Goal: Transaction & Acquisition: Purchase product/service

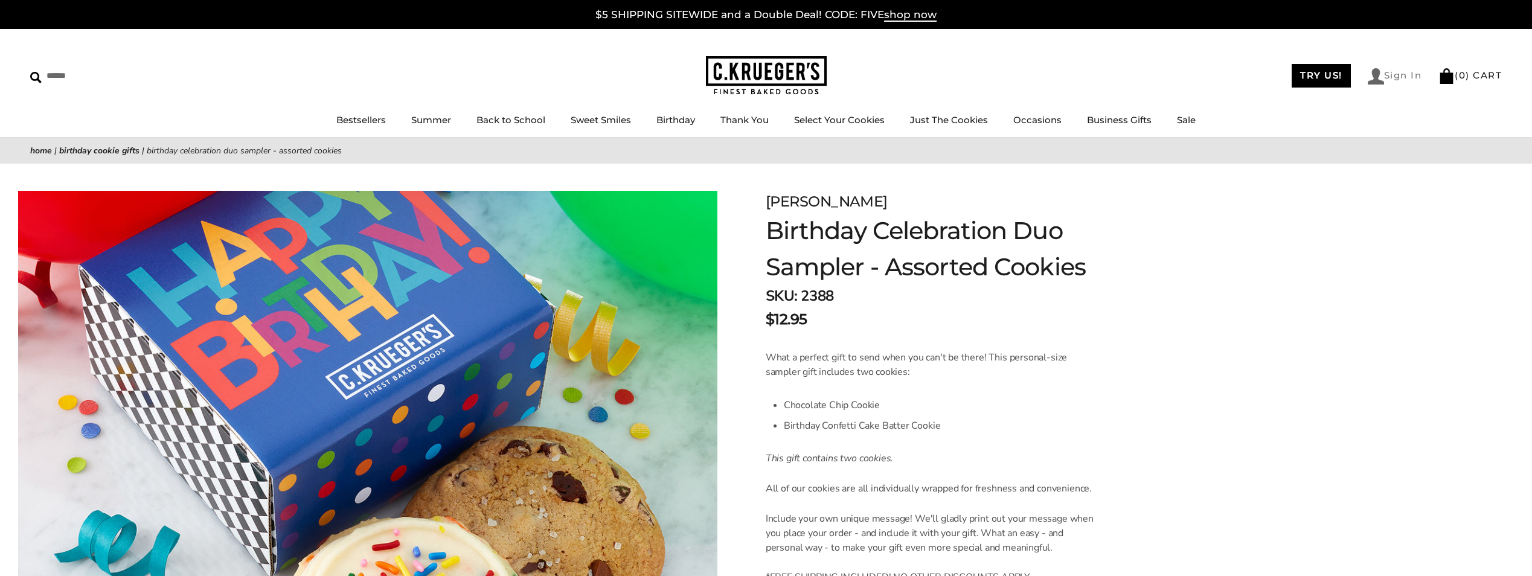
click at [1400, 78] on link "Sign In" at bounding box center [1395, 76] width 54 height 16
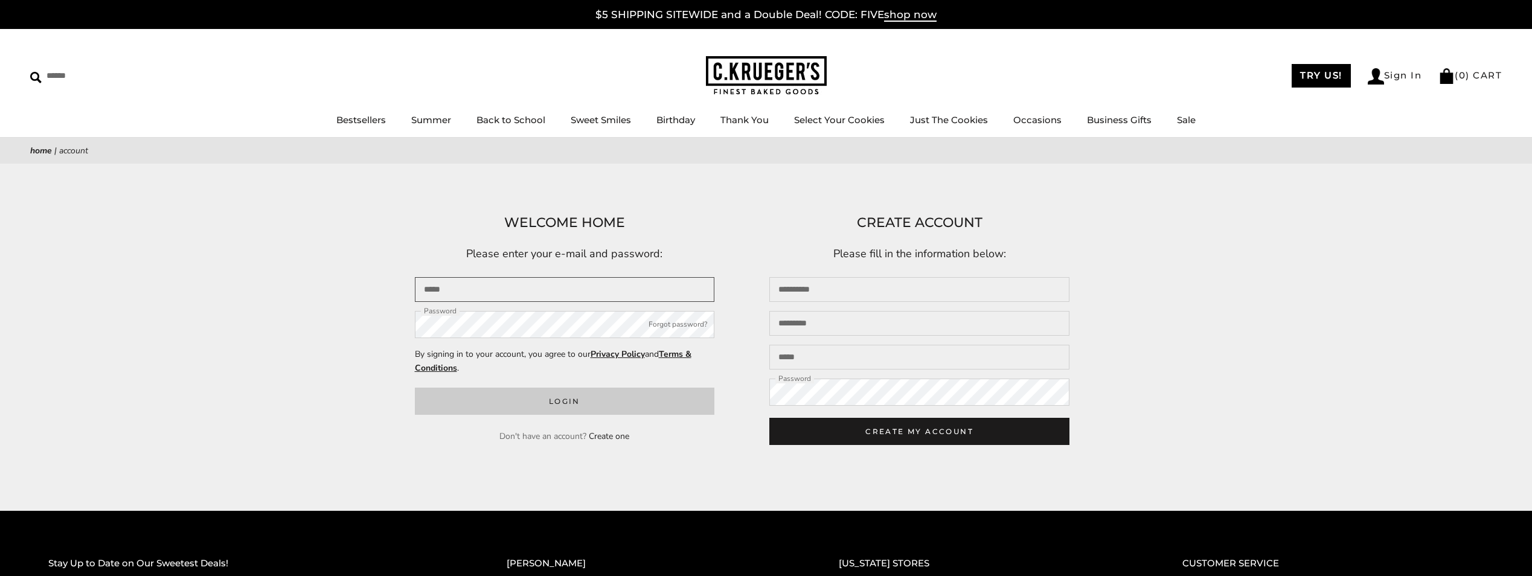
type input "**********"
click at [549, 397] on button "Login" at bounding box center [565, 401] width 300 height 27
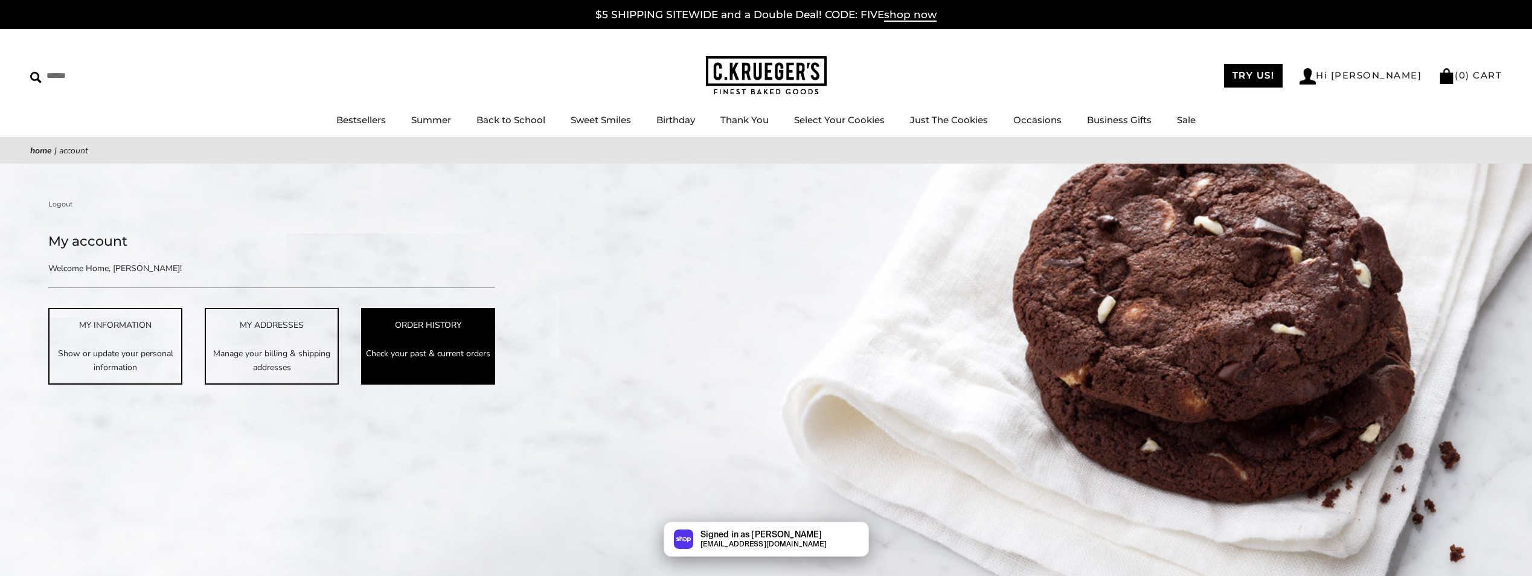
click at [457, 330] on div "ORDER HISTORY" at bounding box center [428, 325] width 132 height 14
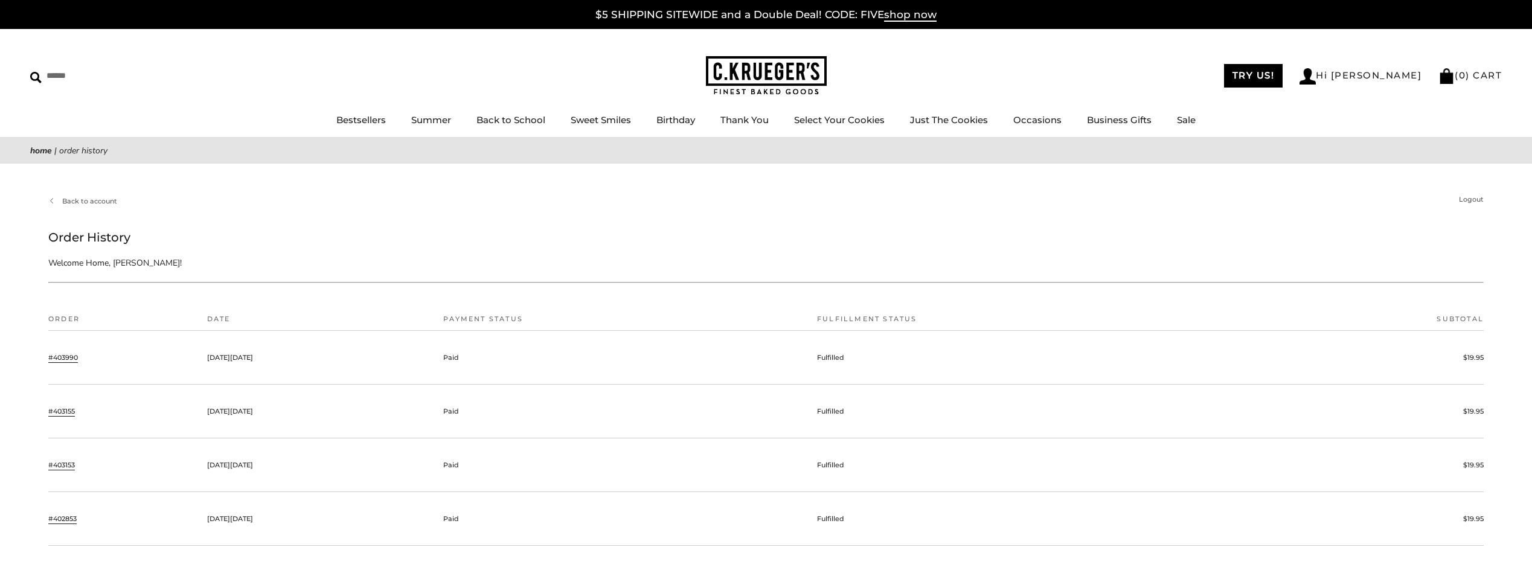
click at [75, 359] on link "#403990" at bounding box center [63, 357] width 30 height 11
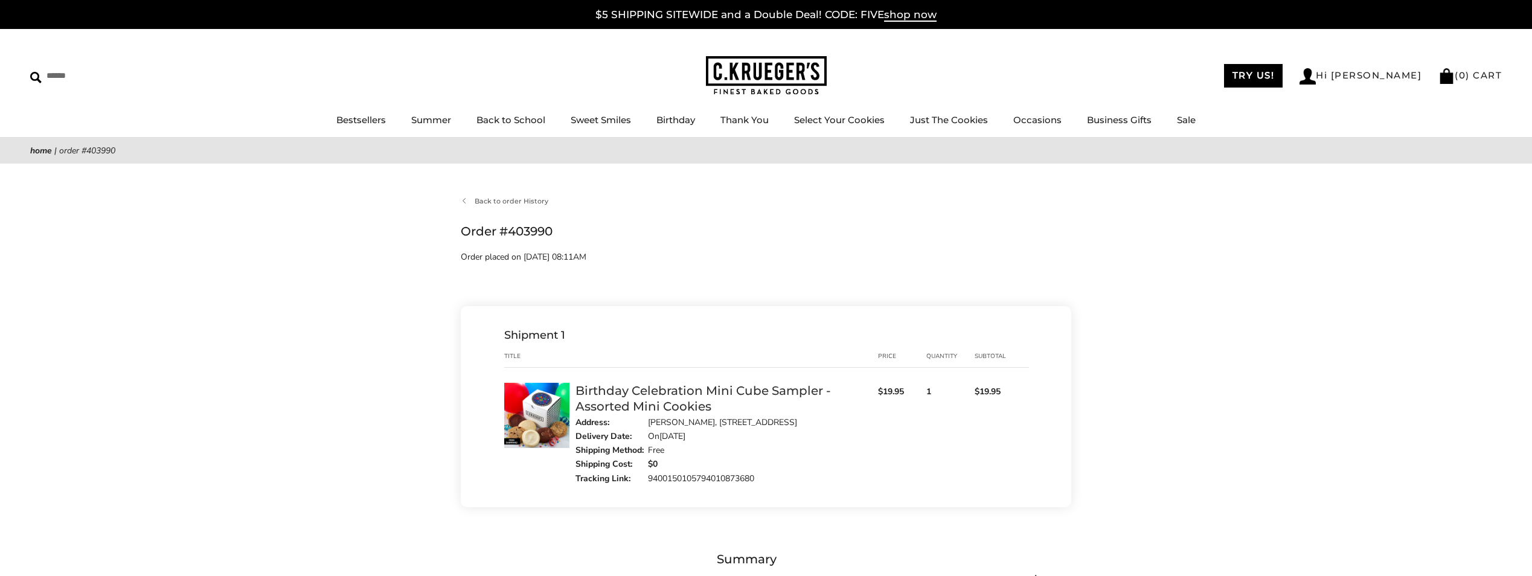
click at [720, 479] on link "9400150105794010873680" at bounding box center [701, 478] width 106 height 11
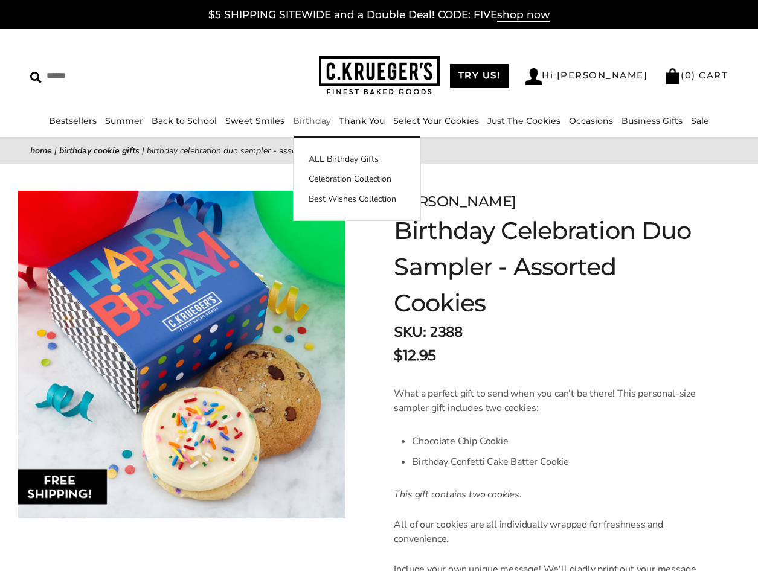
click at [306, 123] on link "Birthday" at bounding box center [312, 120] width 38 height 11
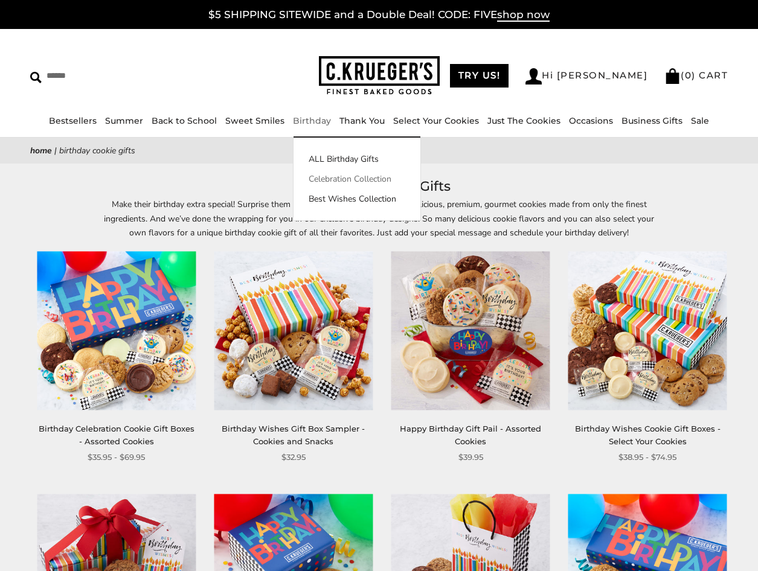
click at [339, 178] on link "Celebration Collection" at bounding box center [356, 179] width 127 height 13
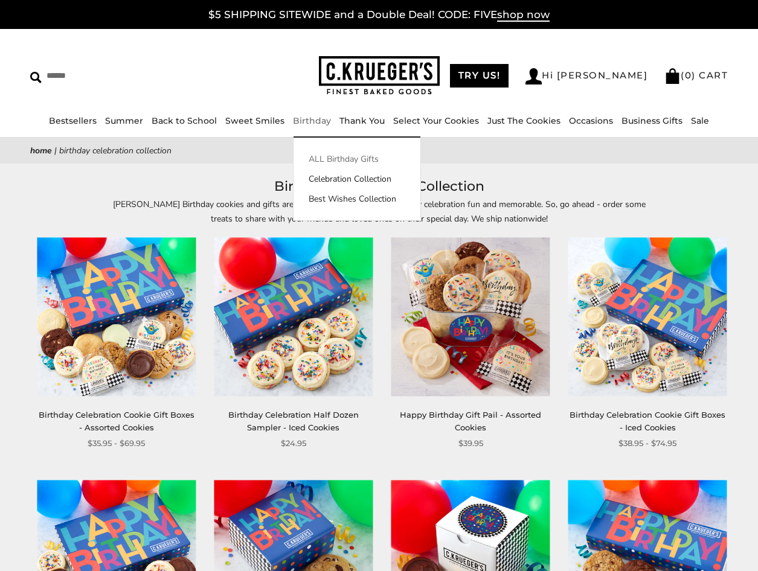
click at [319, 159] on link "ALL Birthday Gifts" at bounding box center [356, 159] width 127 height 13
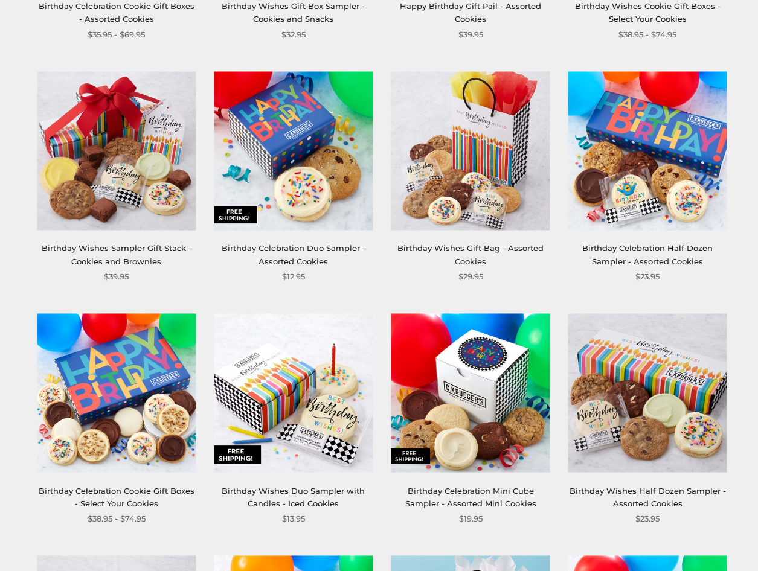
scroll to position [483, 0]
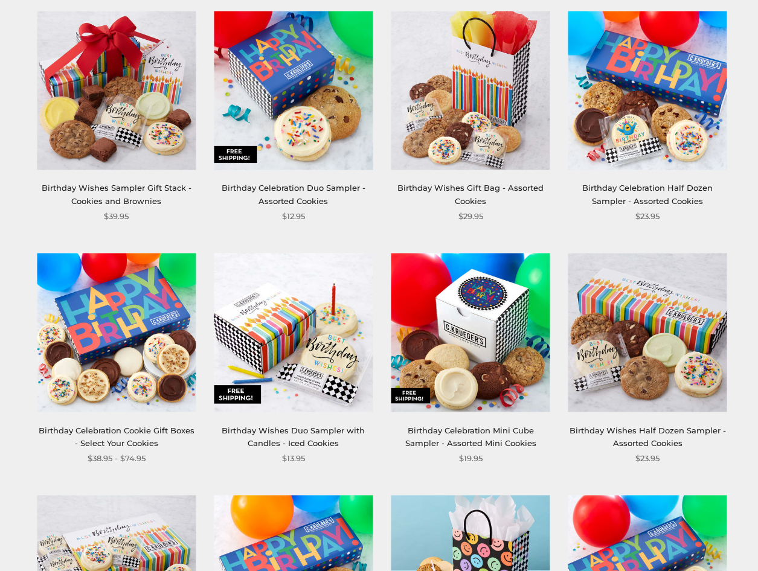
click at [678, 329] on img at bounding box center [647, 332] width 159 height 159
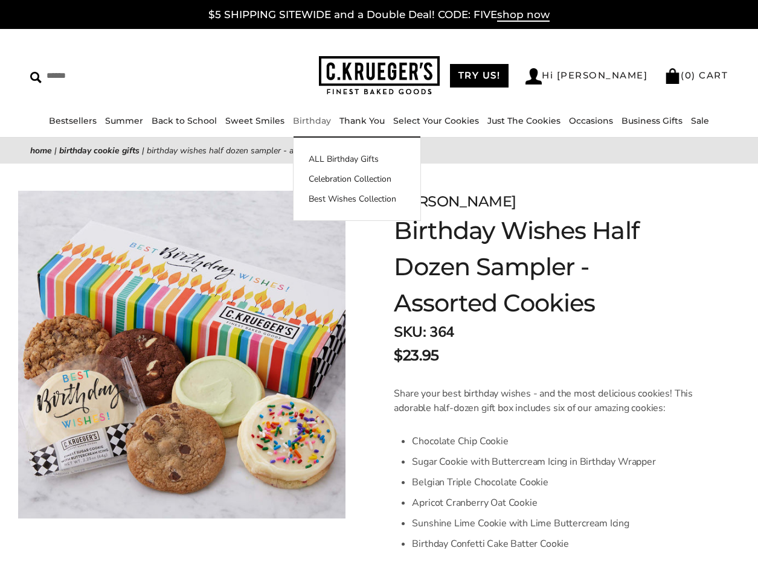
click at [316, 124] on link "Birthday" at bounding box center [312, 120] width 38 height 11
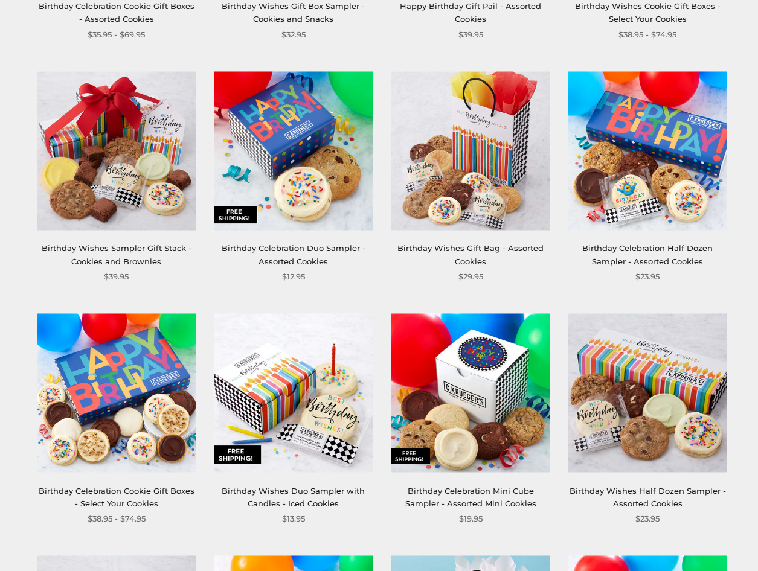
scroll to position [483, 0]
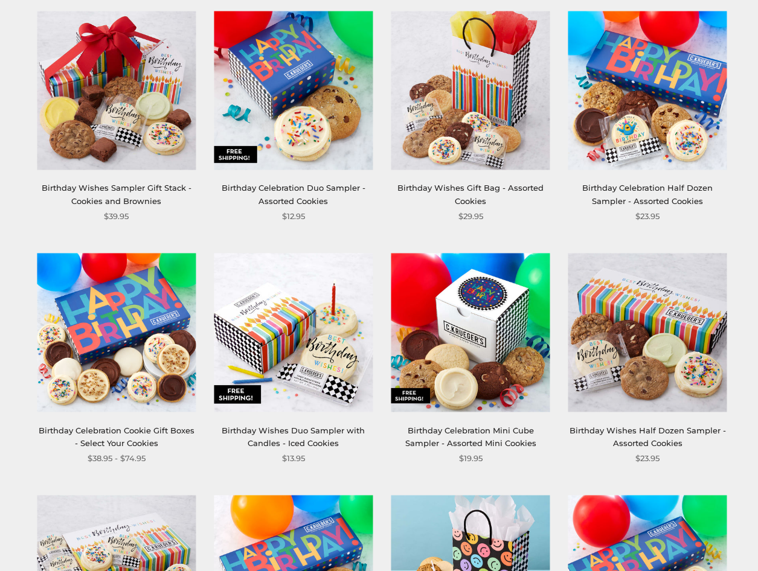
click at [498, 341] on img at bounding box center [470, 332] width 159 height 159
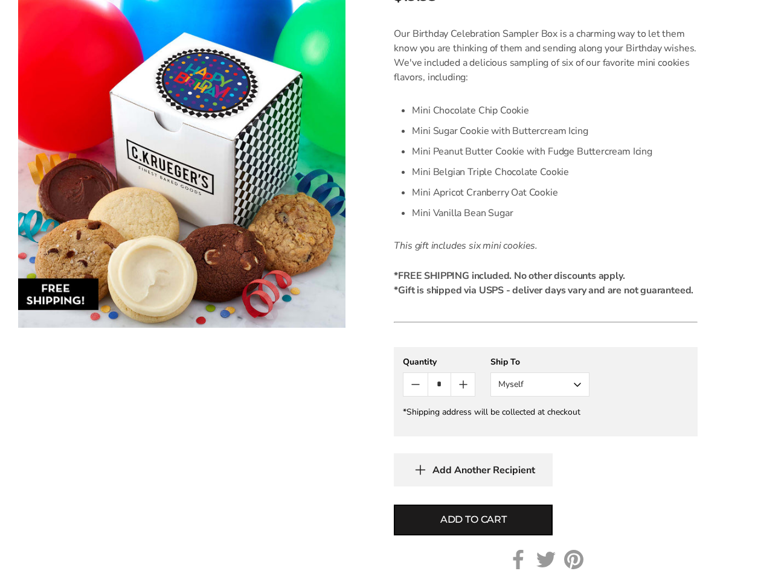
scroll to position [362, 0]
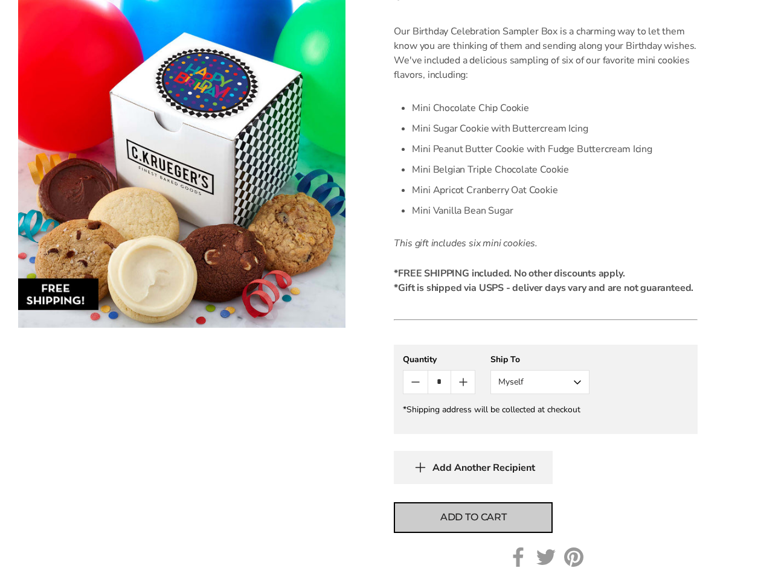
click at [479, 517] on span "Add to cart" at bounding box center [473, 517] width 66 height 14
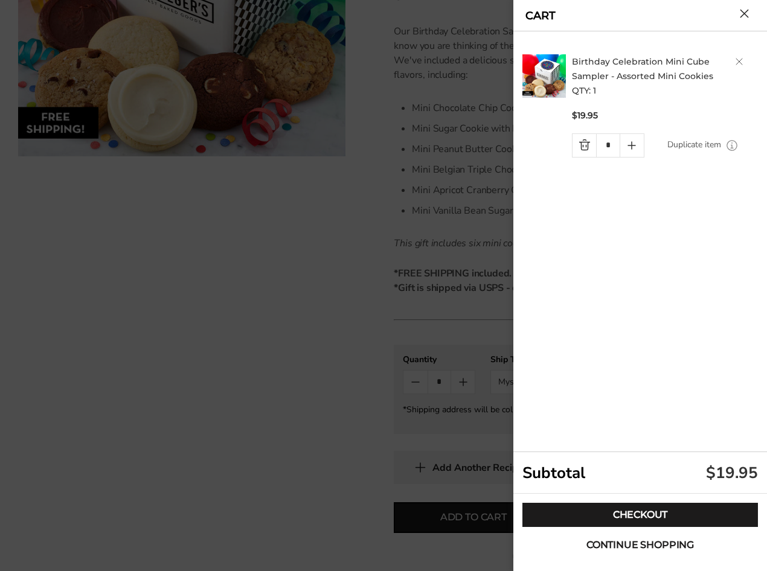
click at [640, 545] on span "Continue shopping" at bounding box center [639, 545] width 107 height 10
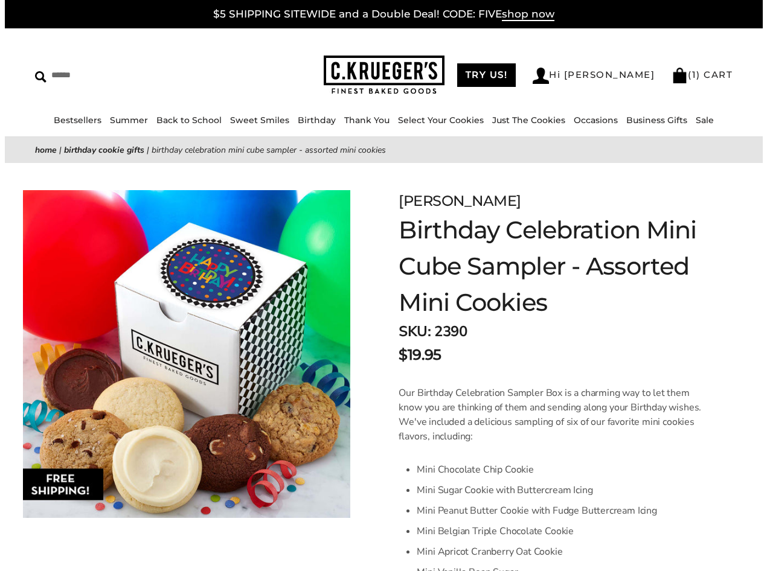
scroll to position [0, 0]
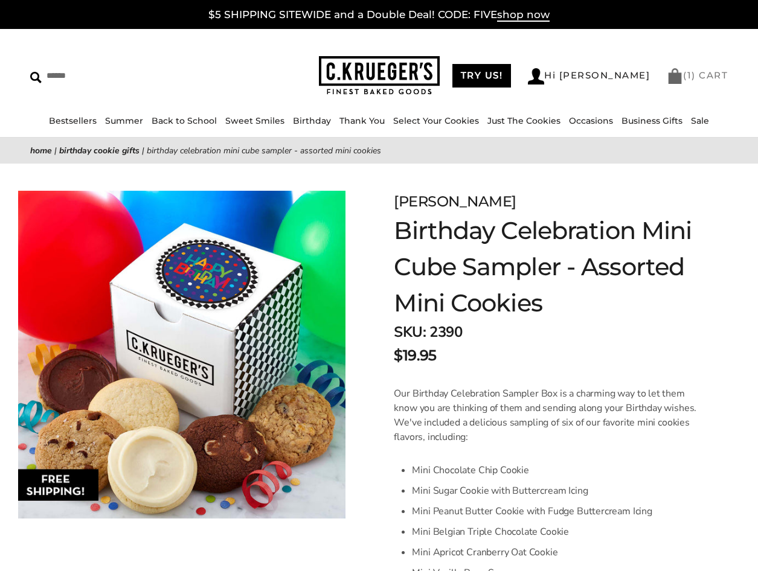
click at [694, 75] on link "( 1 ) CART" at bounding box center [697, 74] width 61 height 11
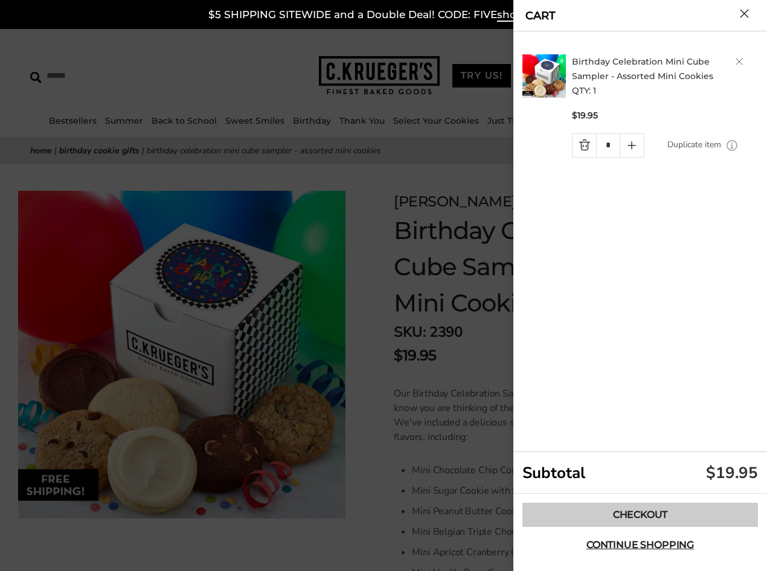
click at [658, 514] on link "Checkout" at bounding box center [639, 515] width 235 height 24
